Goal: Information Seeking & Learning: Learn about a topic

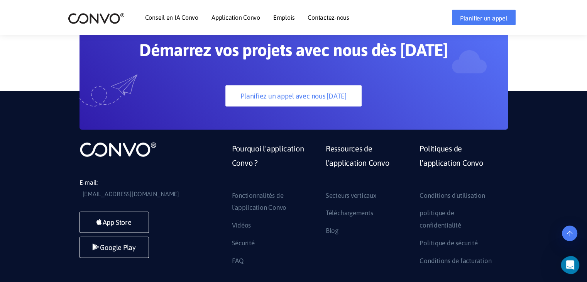
scroll to position [2275, 0]
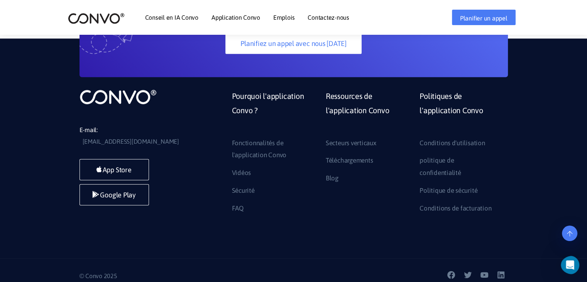
drag, startPoint x: 419, startPoint y: 74, endPoint x: 379, endPoint y: 179, distance: 111.4
click at [379, 179] on li "Ressources de l'application Convo Secteurs verticaux Téléchargements Blog" at bounding box center [367, 151] width 94 height 125
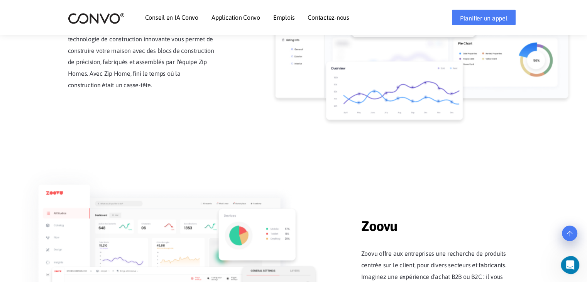
scroll to position [831, 0]
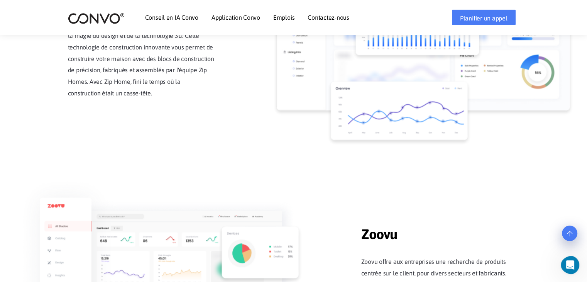
click at [285, 17] on font "Emplois" at bounding box center [283, 17] width 21 height 7
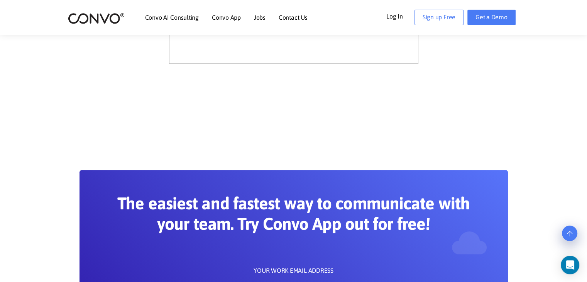
scroll to position [563, 0]
